Goal: Transaction & Acquisition: Purchase product/service

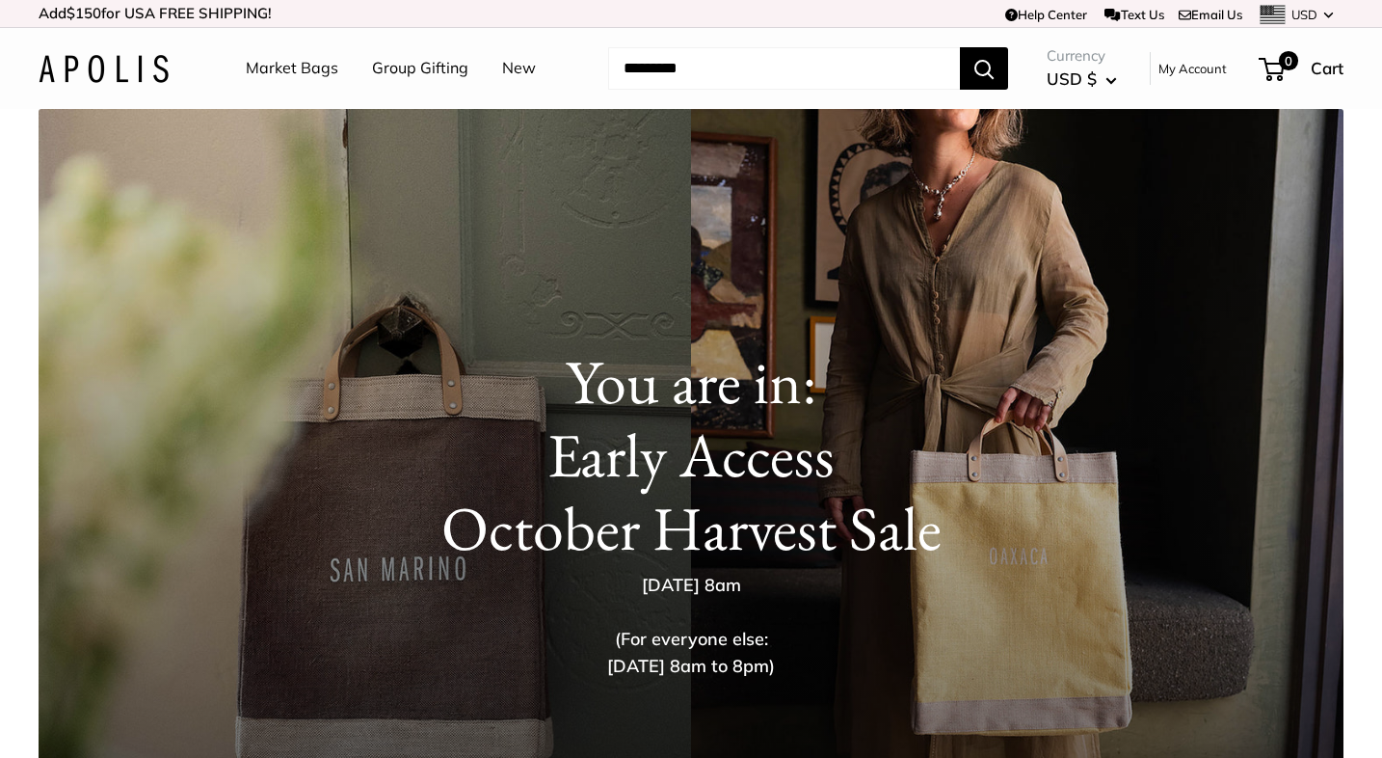
click at [306, 63] on link "Market Bags" at bounding box center [292, 68] width 93 height 29
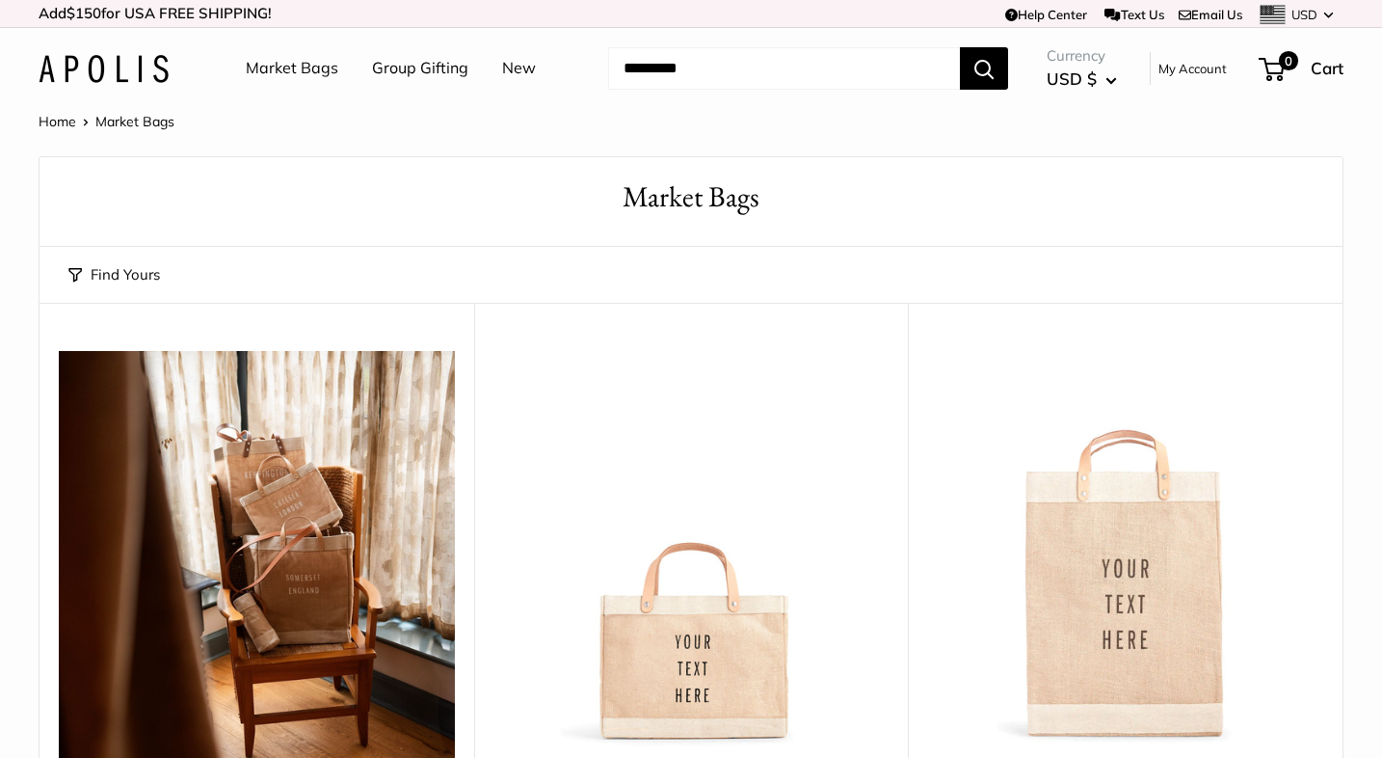
click at [1199, 67] on link "My Account" at bounding box center [1193, 68] width 68 height 23
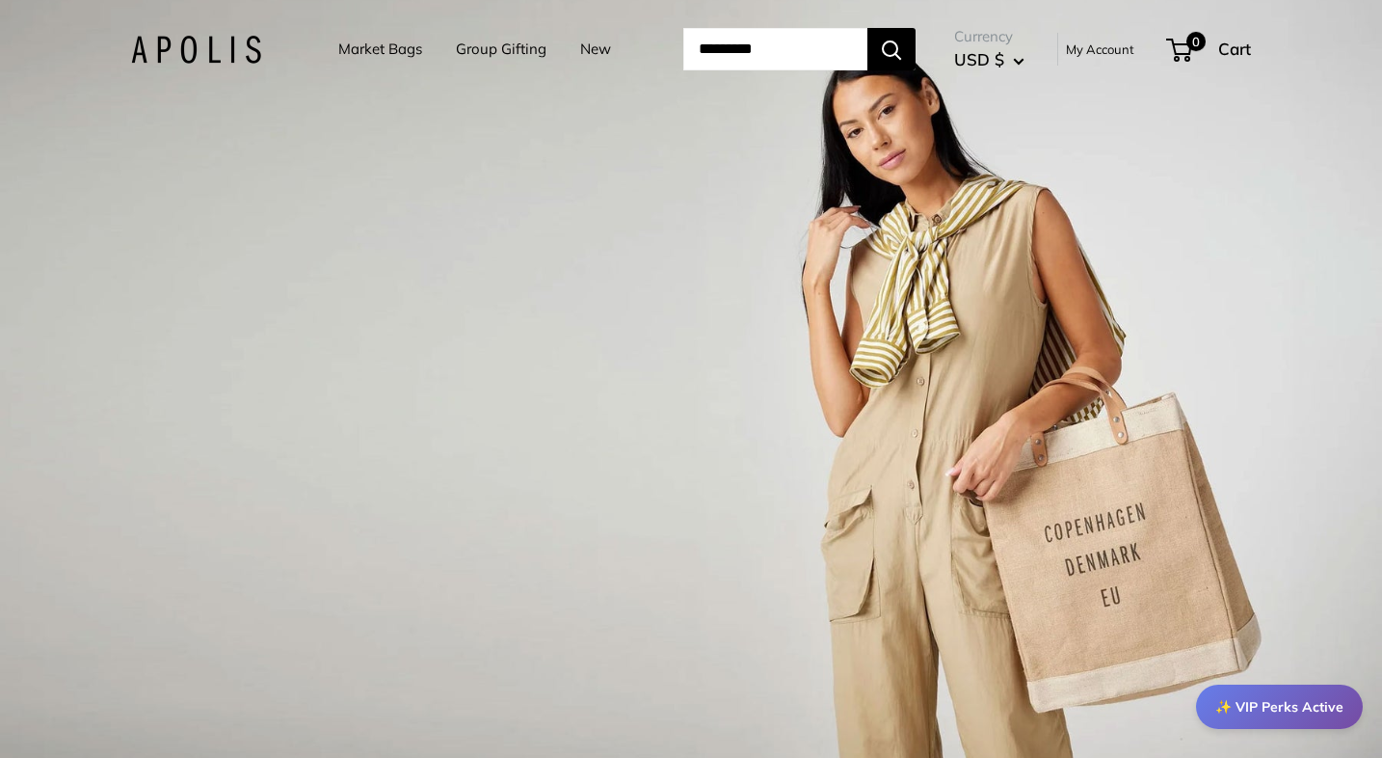
click at [722, 53] on input "Search..." at bounding box center [775, 49] width 184 height 42
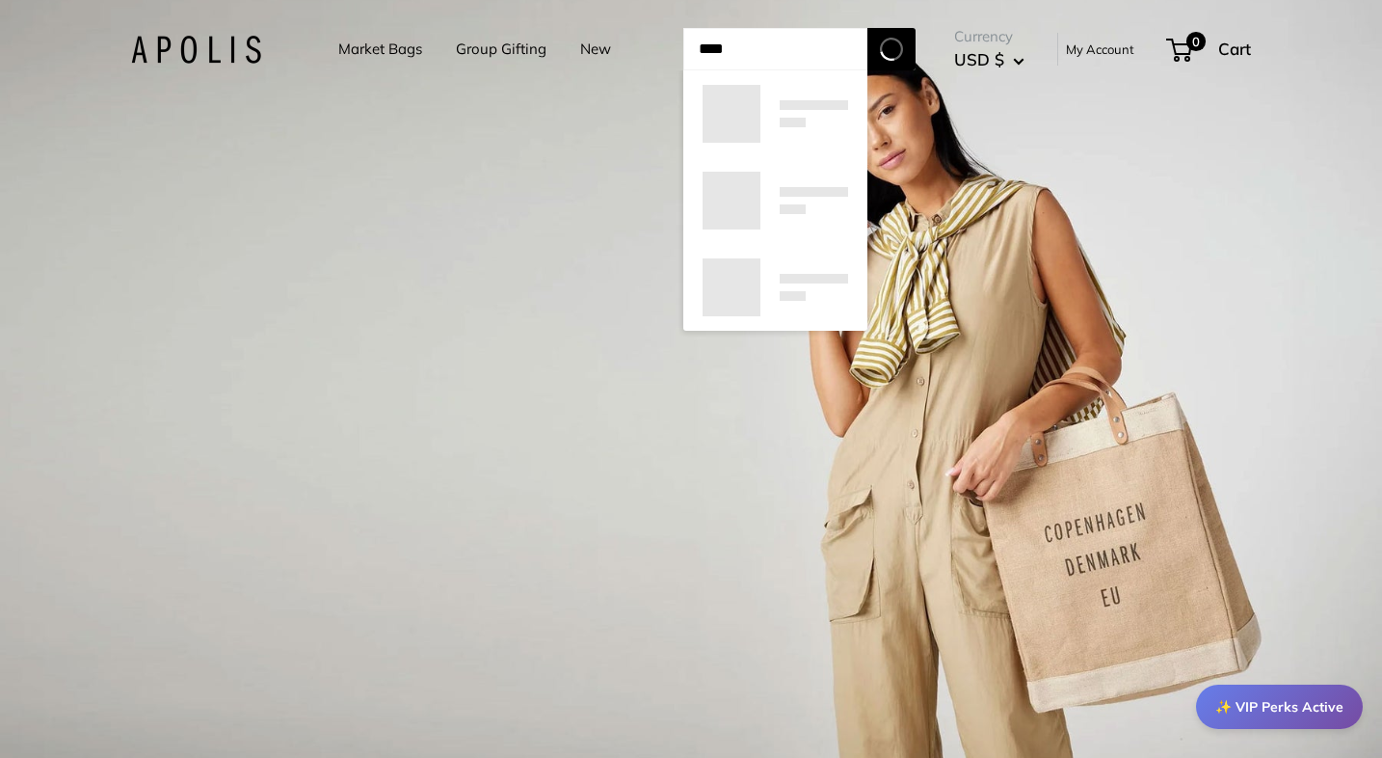
type input "****"
click at [916, 49] on button "Search" at bounding box center [891, 49] width 48 height 42
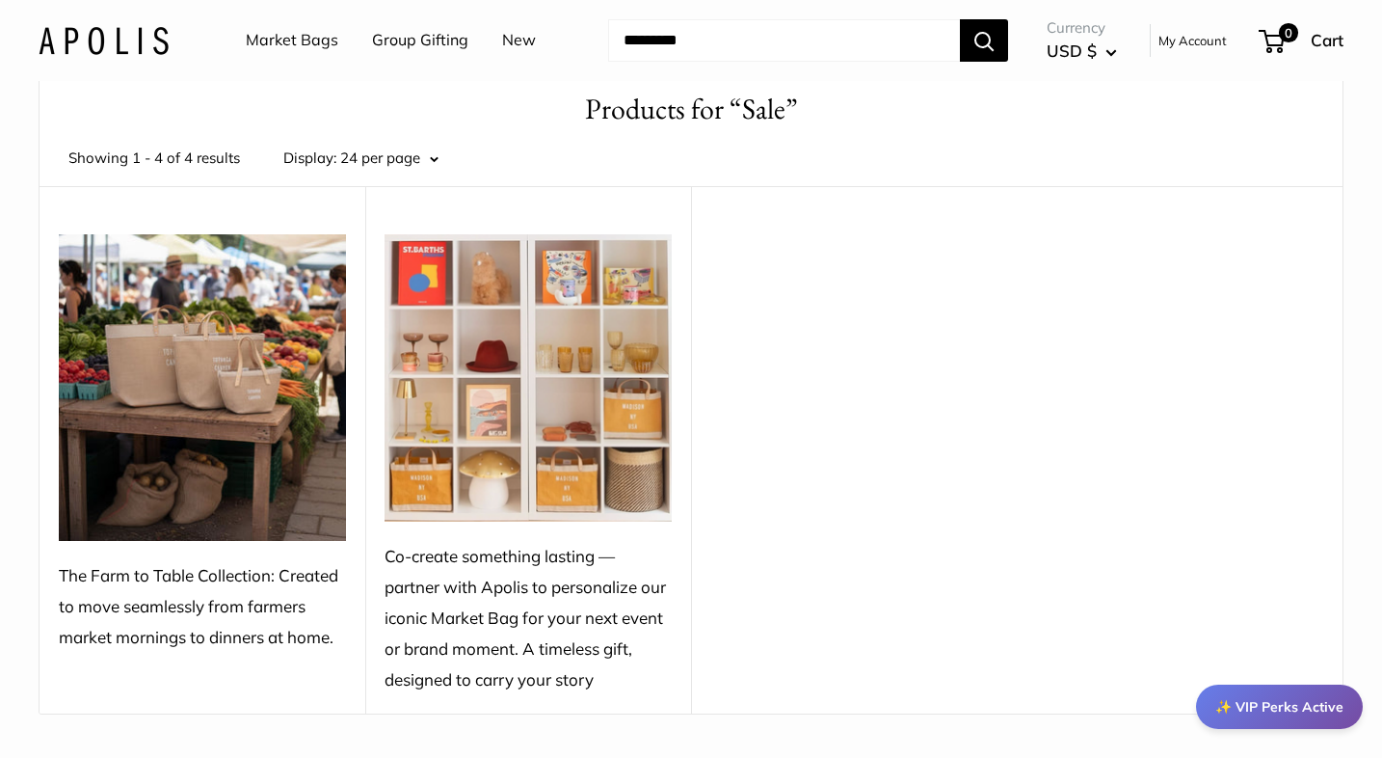
scroll to position [40, 0]
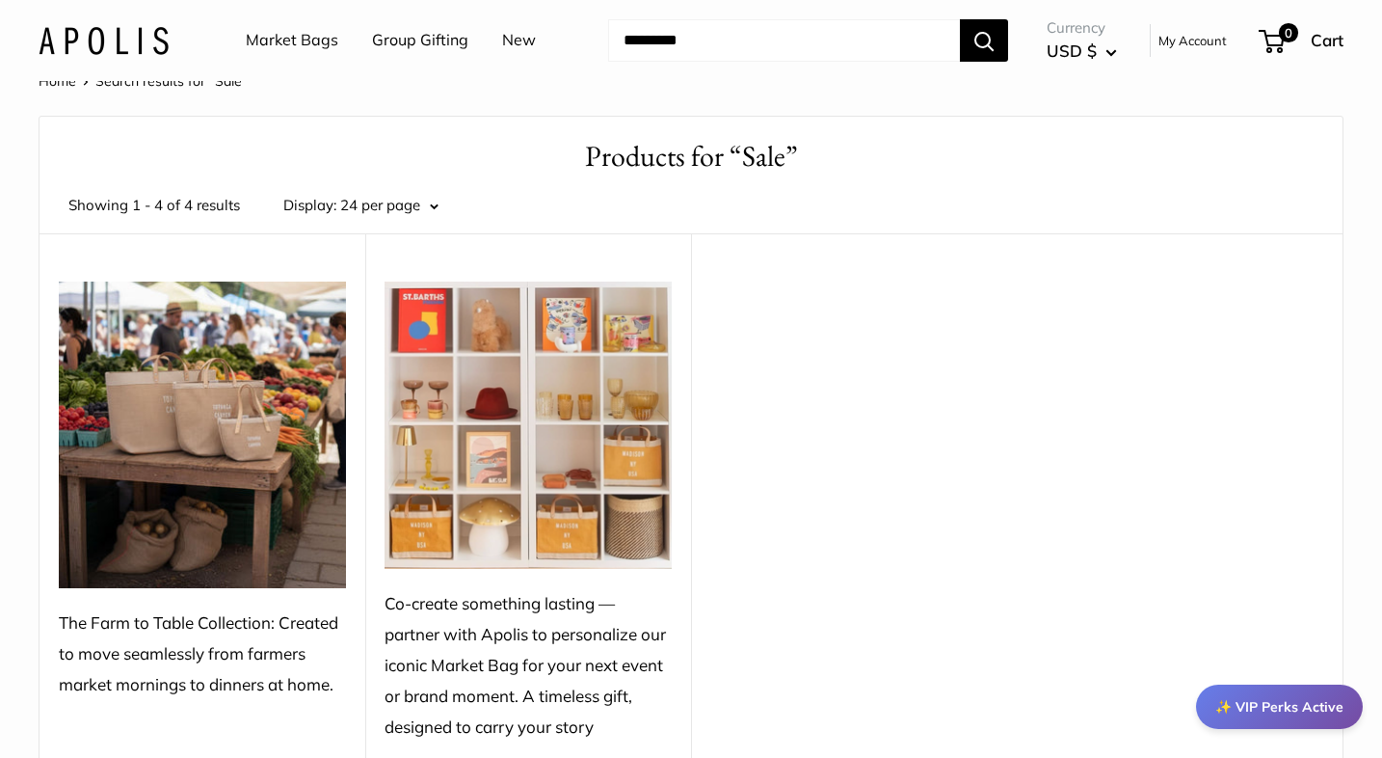
click at [201, 434] on img at bounding box center [202, 434] width 287 height 307
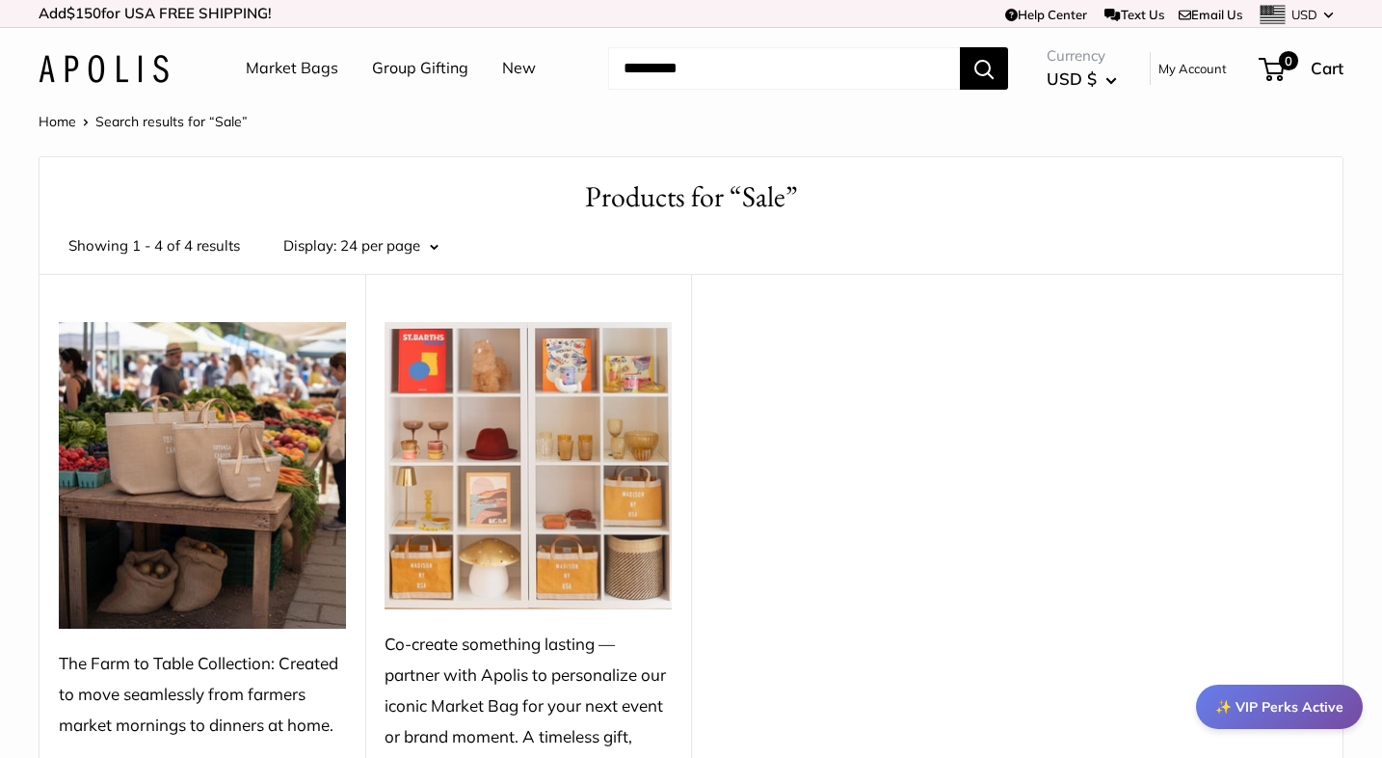
scroll to position [0, 0]
click at [733, 67] on input "Search..." at bounding box center [784, 68] width 352 height 42
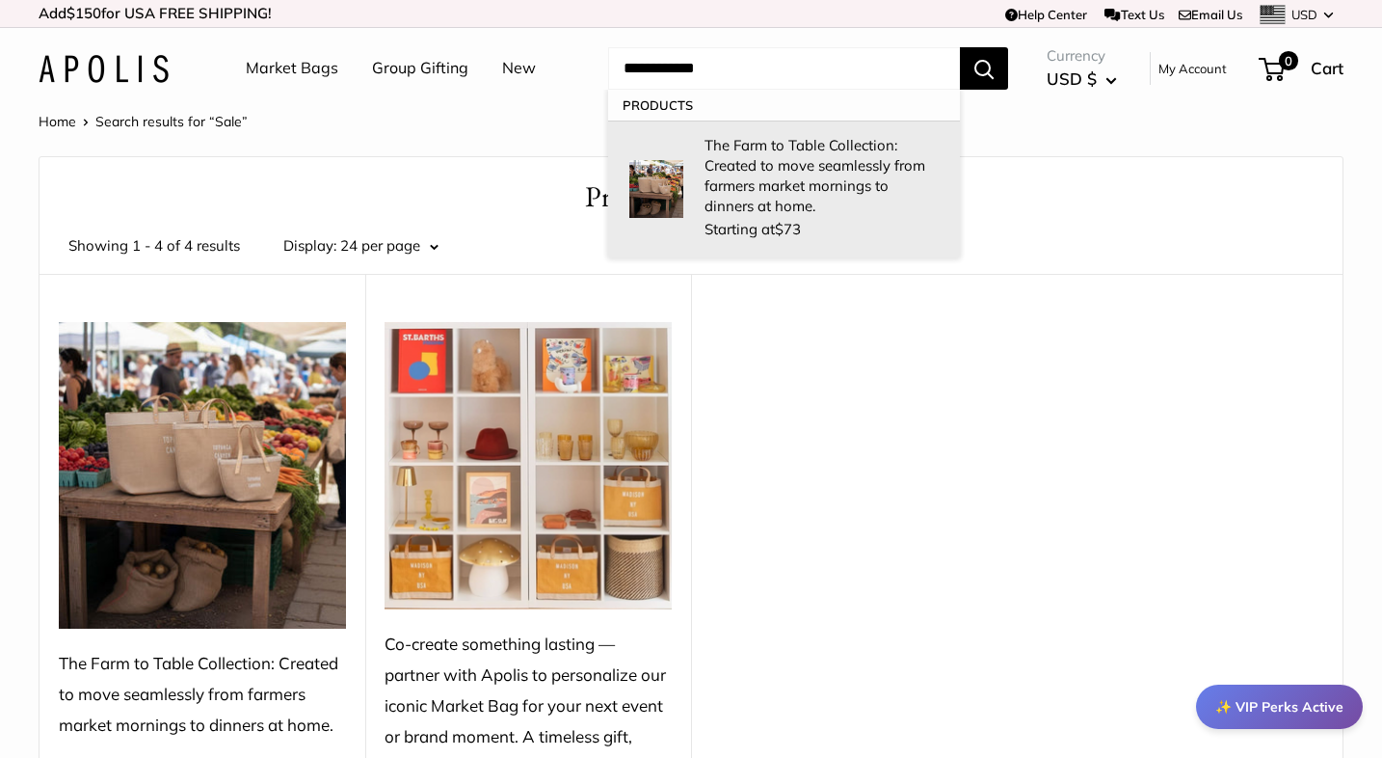
drag, startPoint x: 733, startPoint y: 67, endPoint x: 813, endPoint y: 170, distance: 129.8
click at [813, 90] on form "**********" at bounding box center [808, 68] width 400 height 42
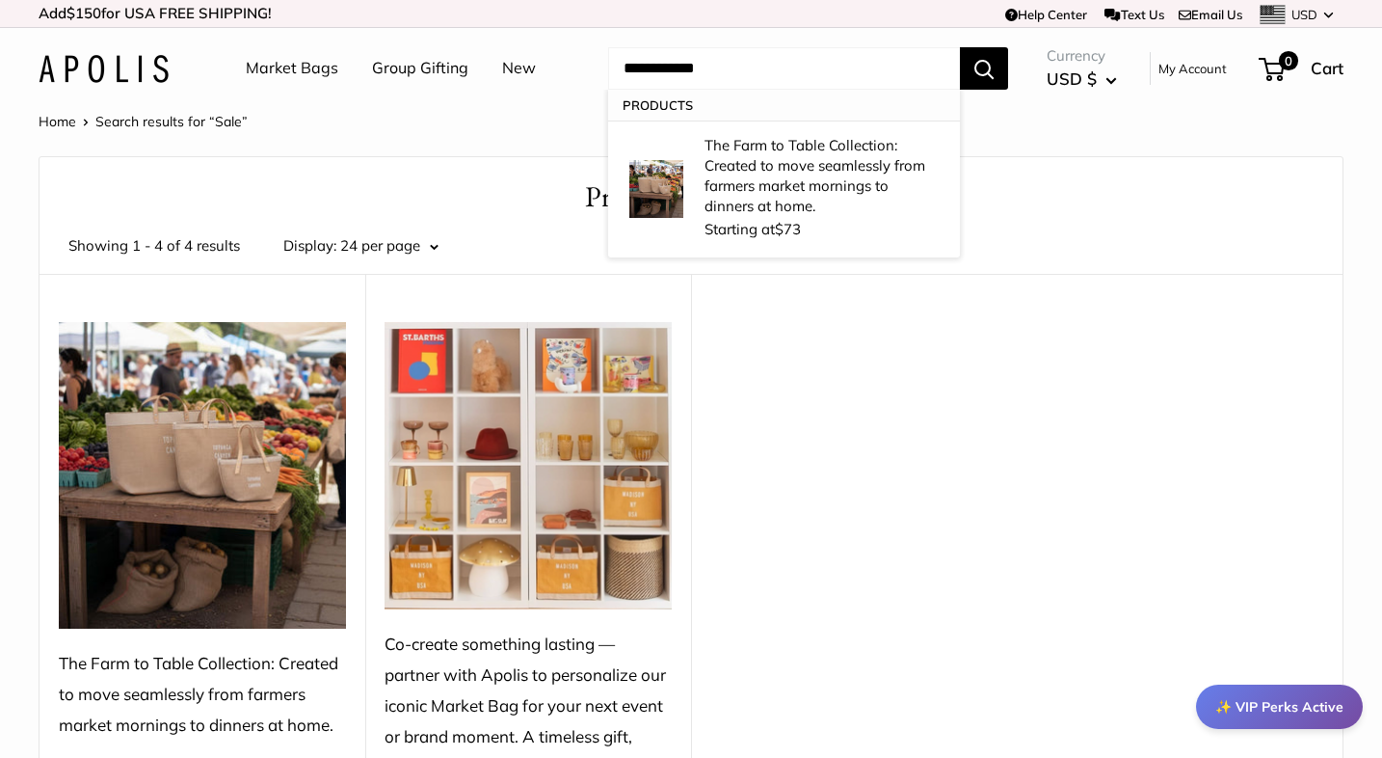
type input "**********"
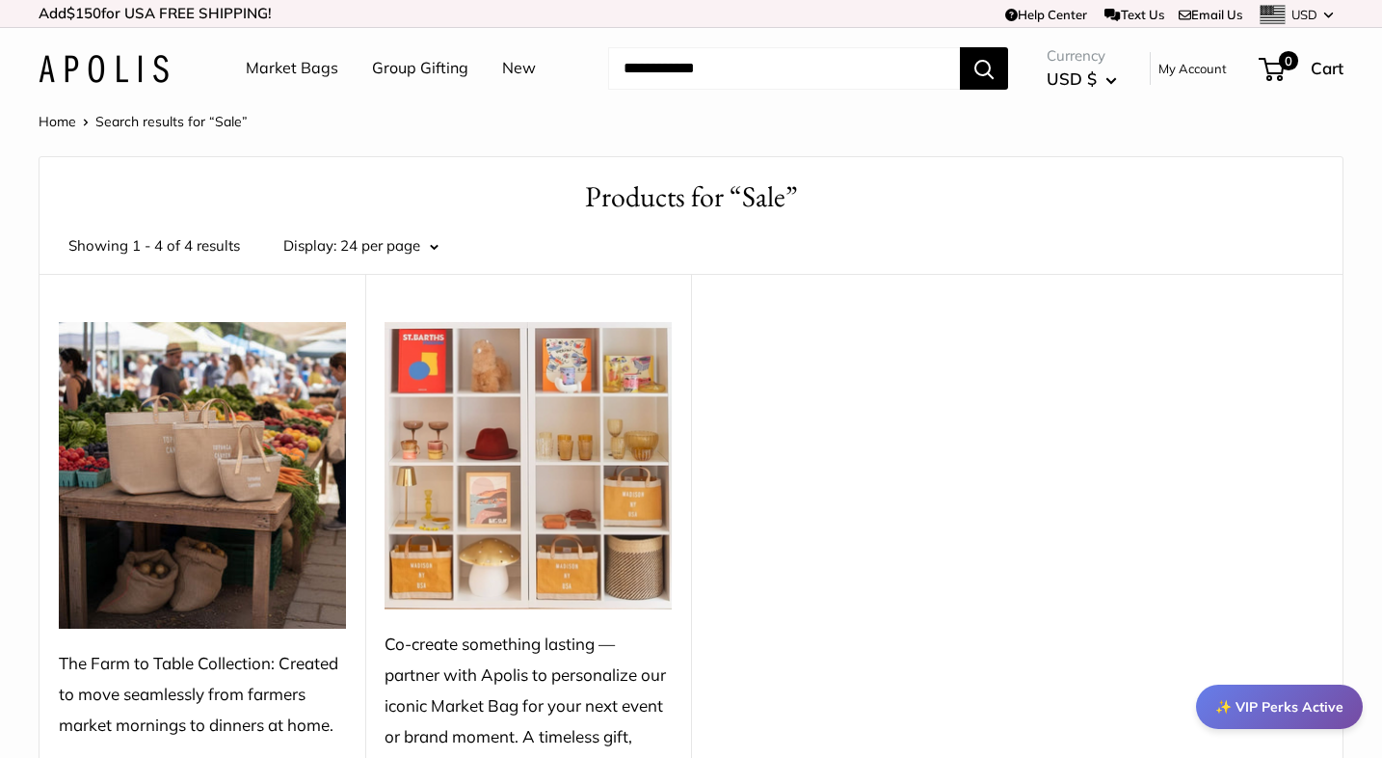
click at [986, 55] on button "Search" at bounding box center [984, 68] width 48 height 42
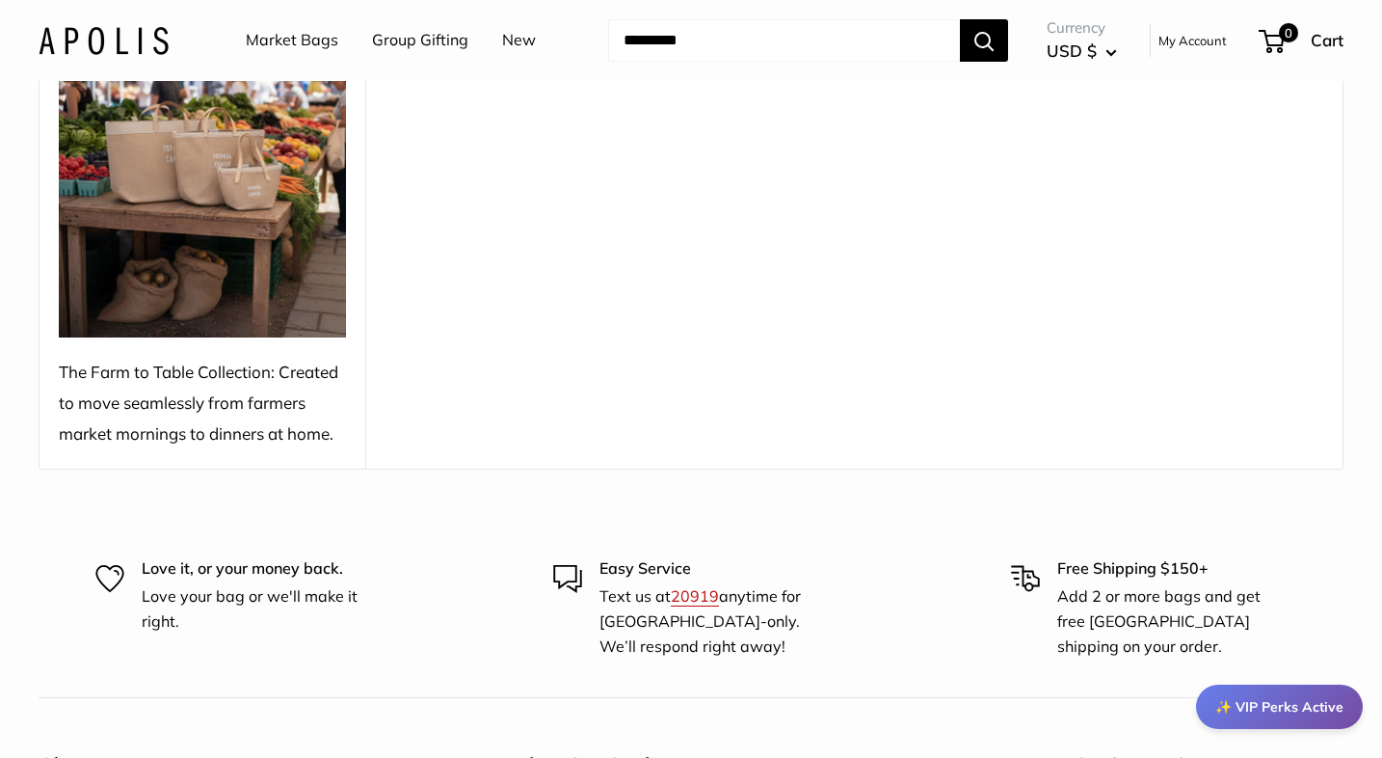
scroll to position [265, 0]
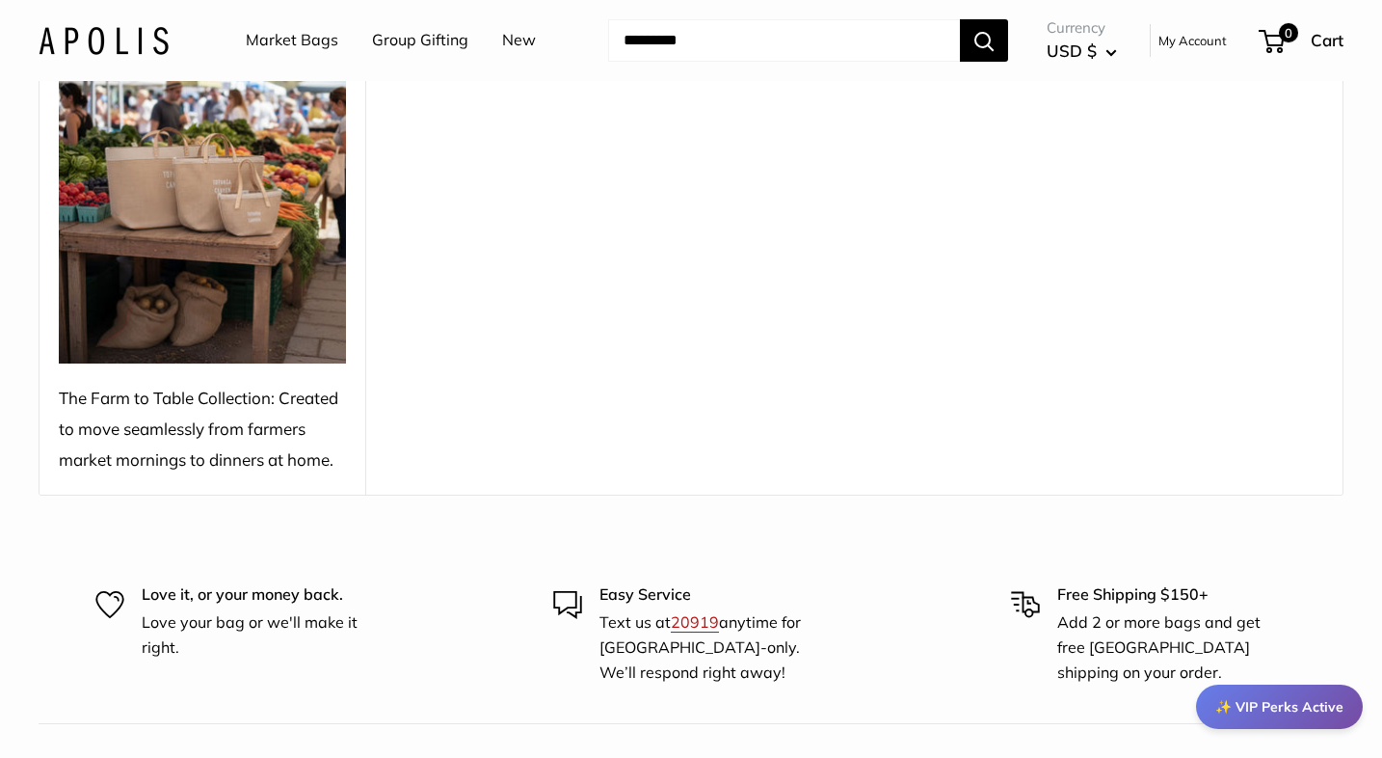
click at [1251, 712] on div "✨ VIP Perks Active" at bounding box center [1279, 706] width 167 height 44
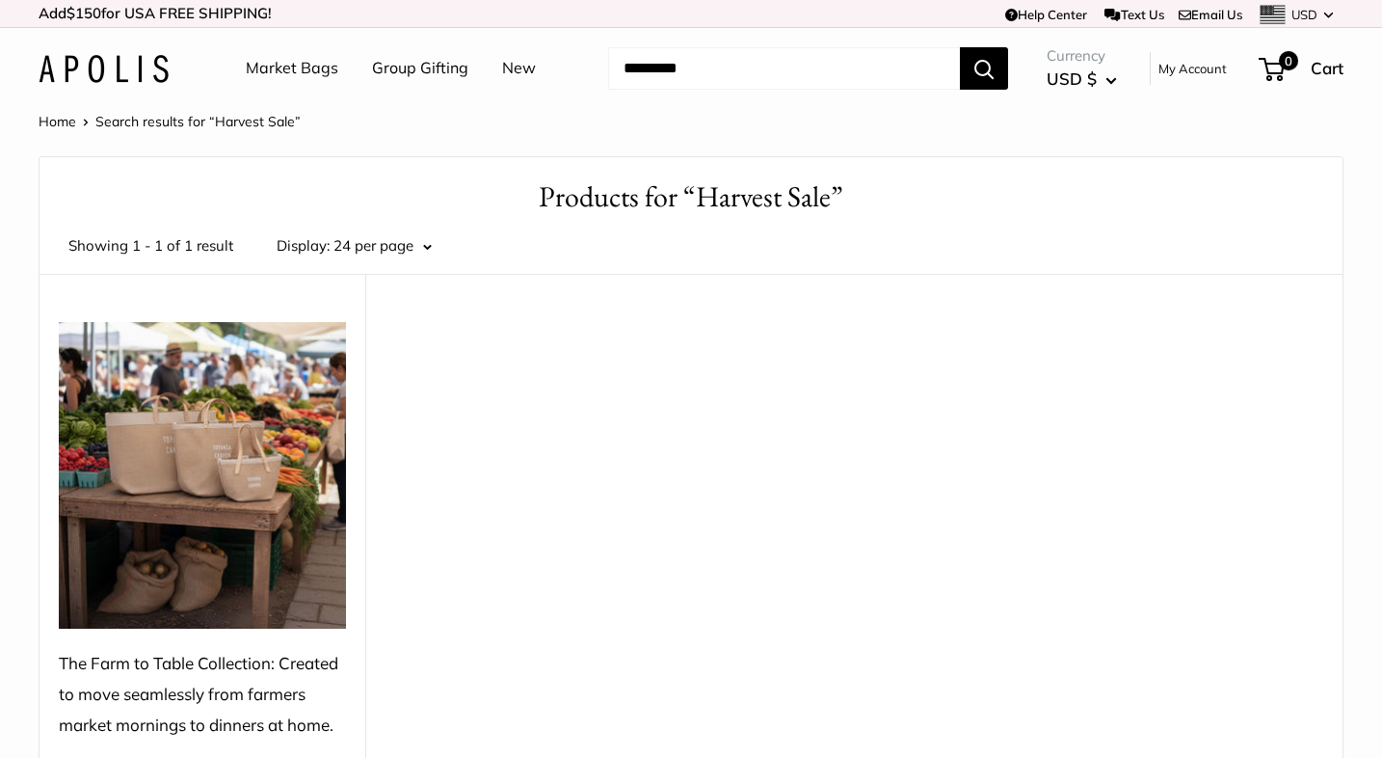
scroll to position [0, 0]
click at [1127, 13] on link "Text Us" at bounding box center [1134, 14] width 59 height 15
